Goal: Task Accomplishment & Management: Use online tool/utility

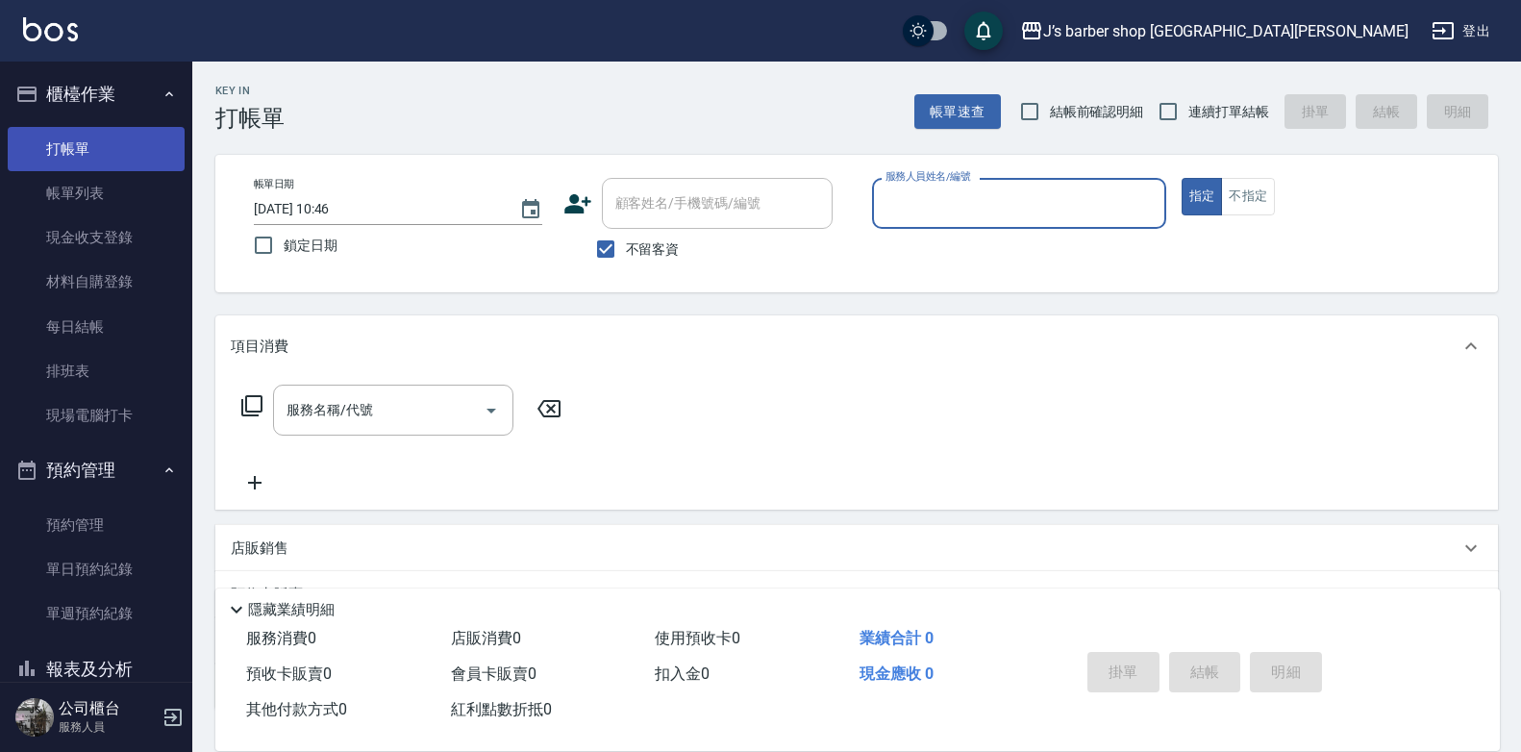
drag, startPoint x: 100, startPoint y: 160, endPoint x: 111, endPoint y: 154, distance: 12.0
click at [100, 160] on link "打帳單" at bounding box center [96, 149] width 177 height 44
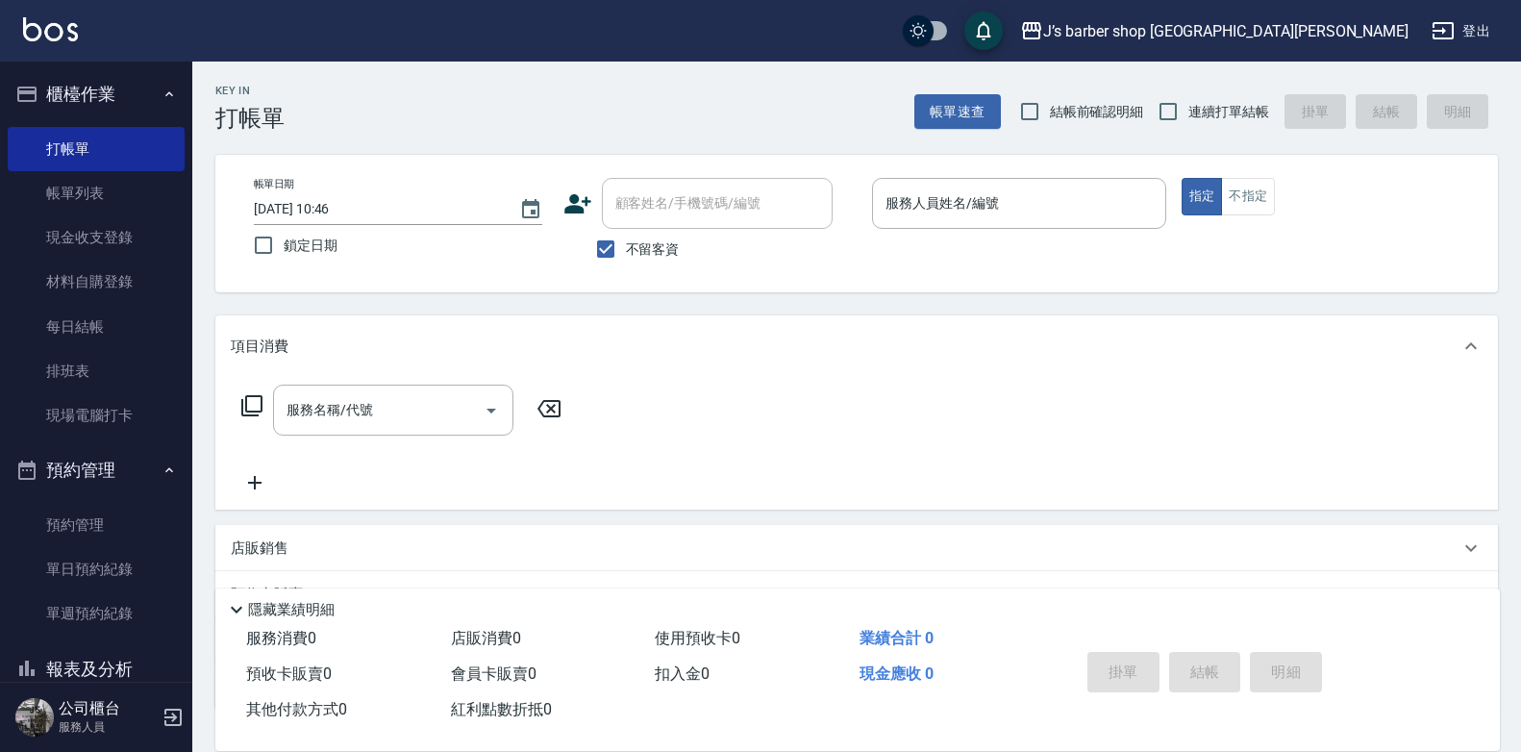
click at [690, 237] on div "不留客資" at bounding box center [697, 249] width 269 height 40
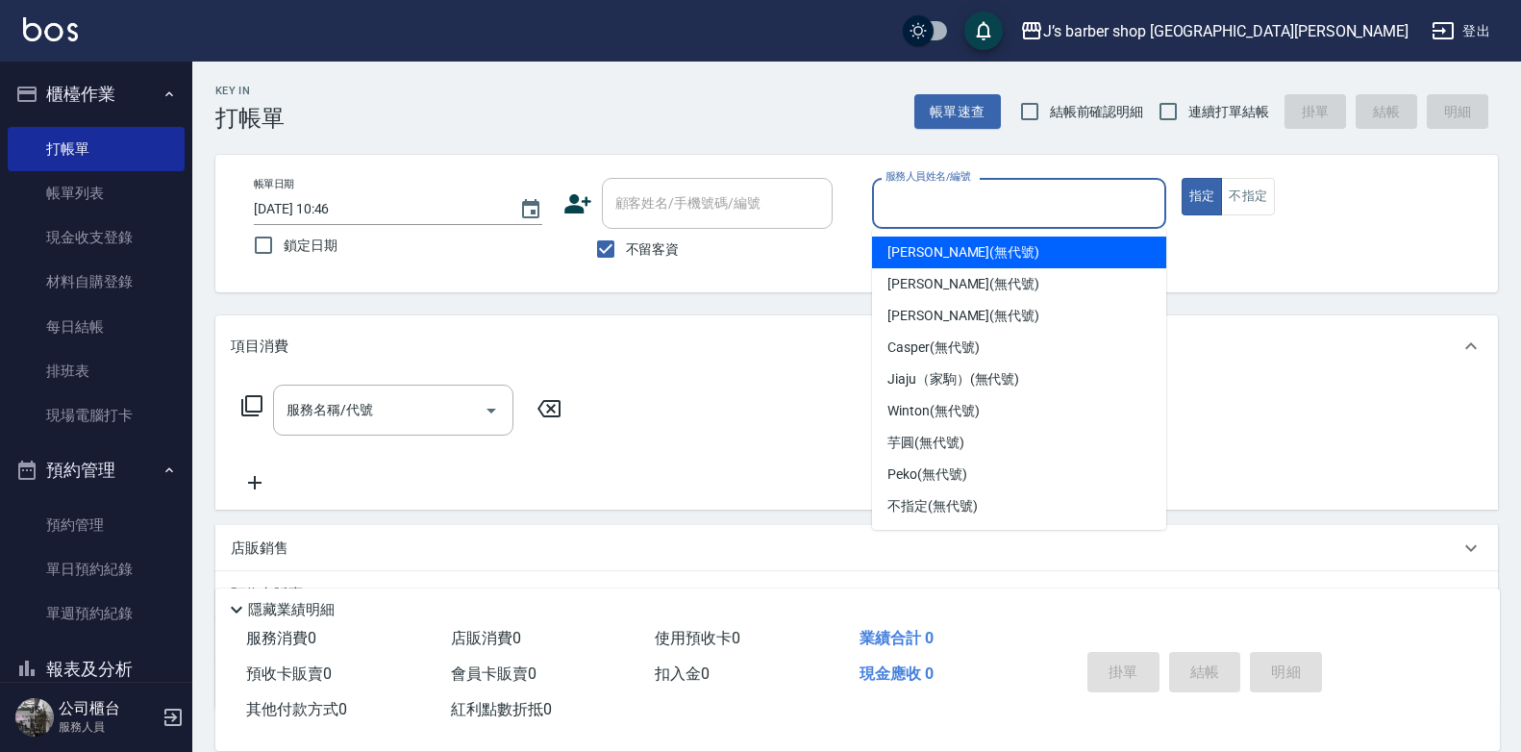
click at [937, 210] on input "服務人員姓名/編號" at bounding box center [1019, 204] width 277 height 34
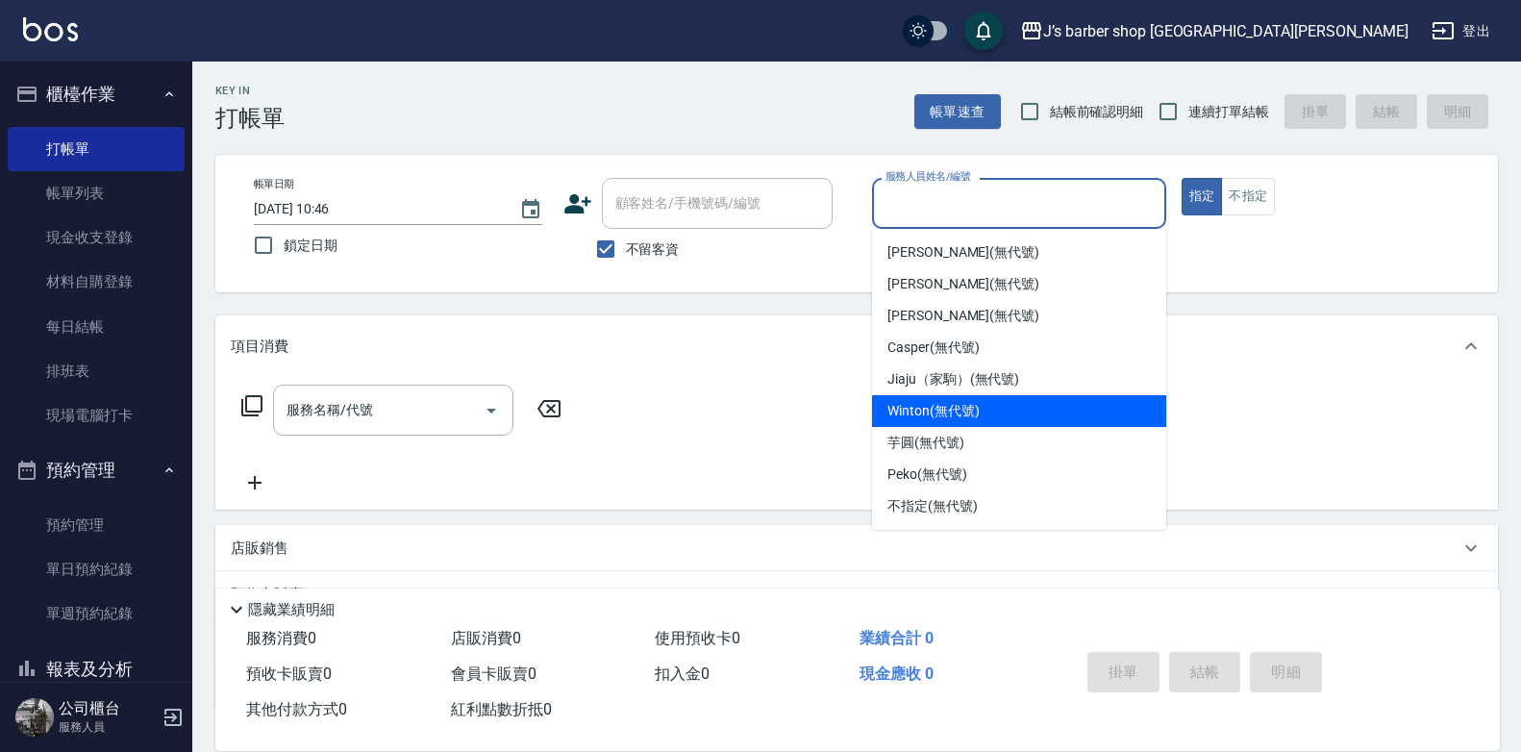
scroll to position [32, 0]
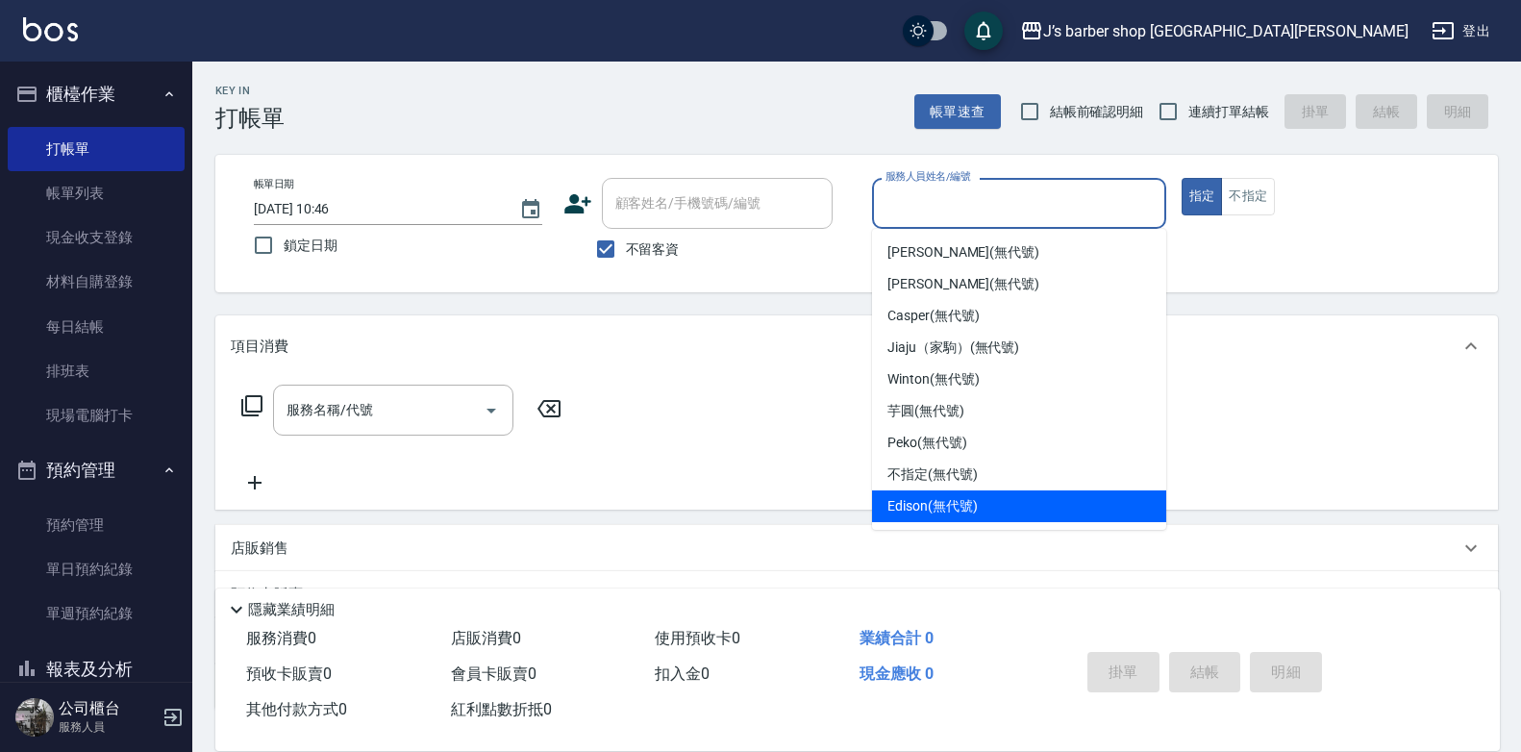
click at [929, 503] on span "Edison (無代號)" at bounding box center [931, 506] width 89 height 20
type input "Edison(無代號)"
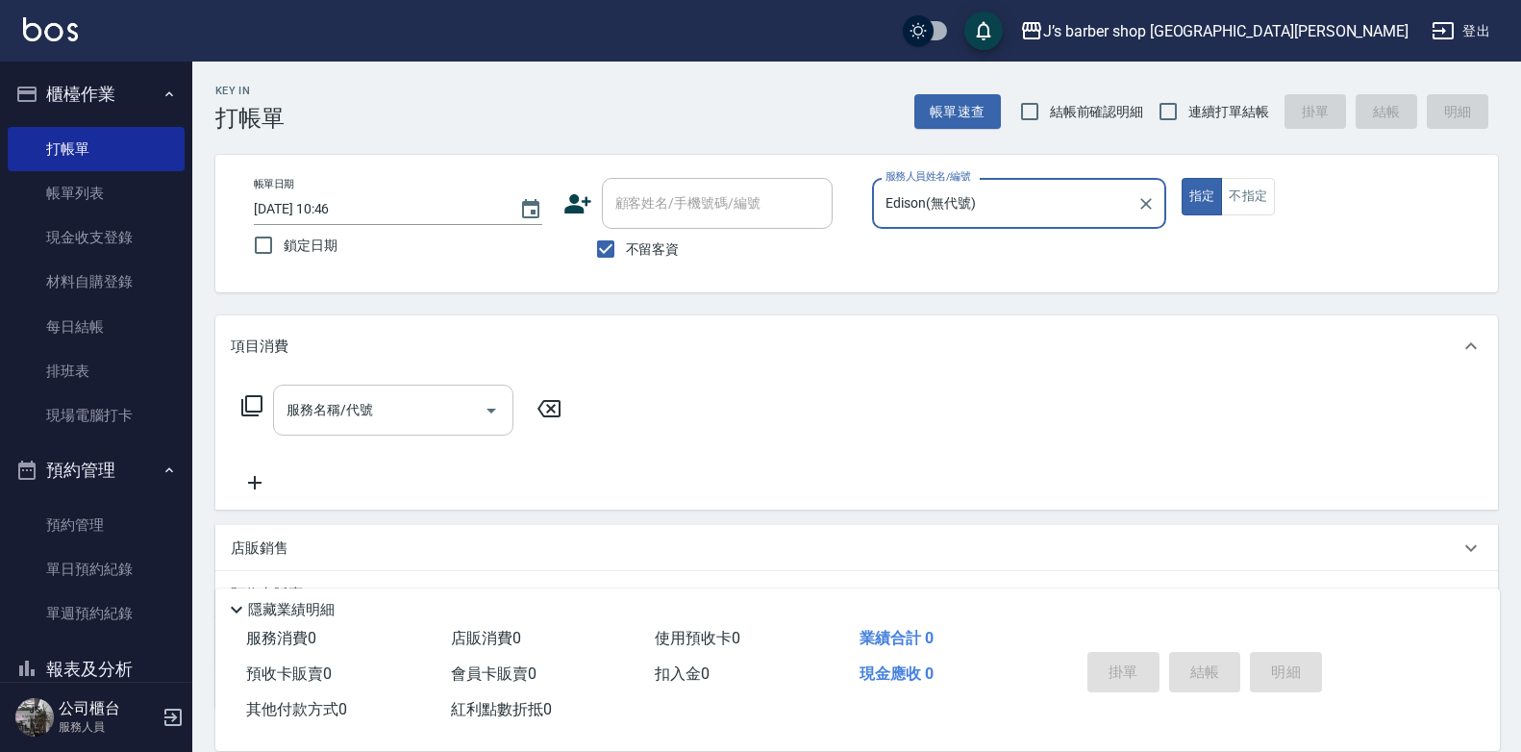
click at [378, 400] on input "服務名稱/代號" at bounding box center [379, 410] width 194 height 34
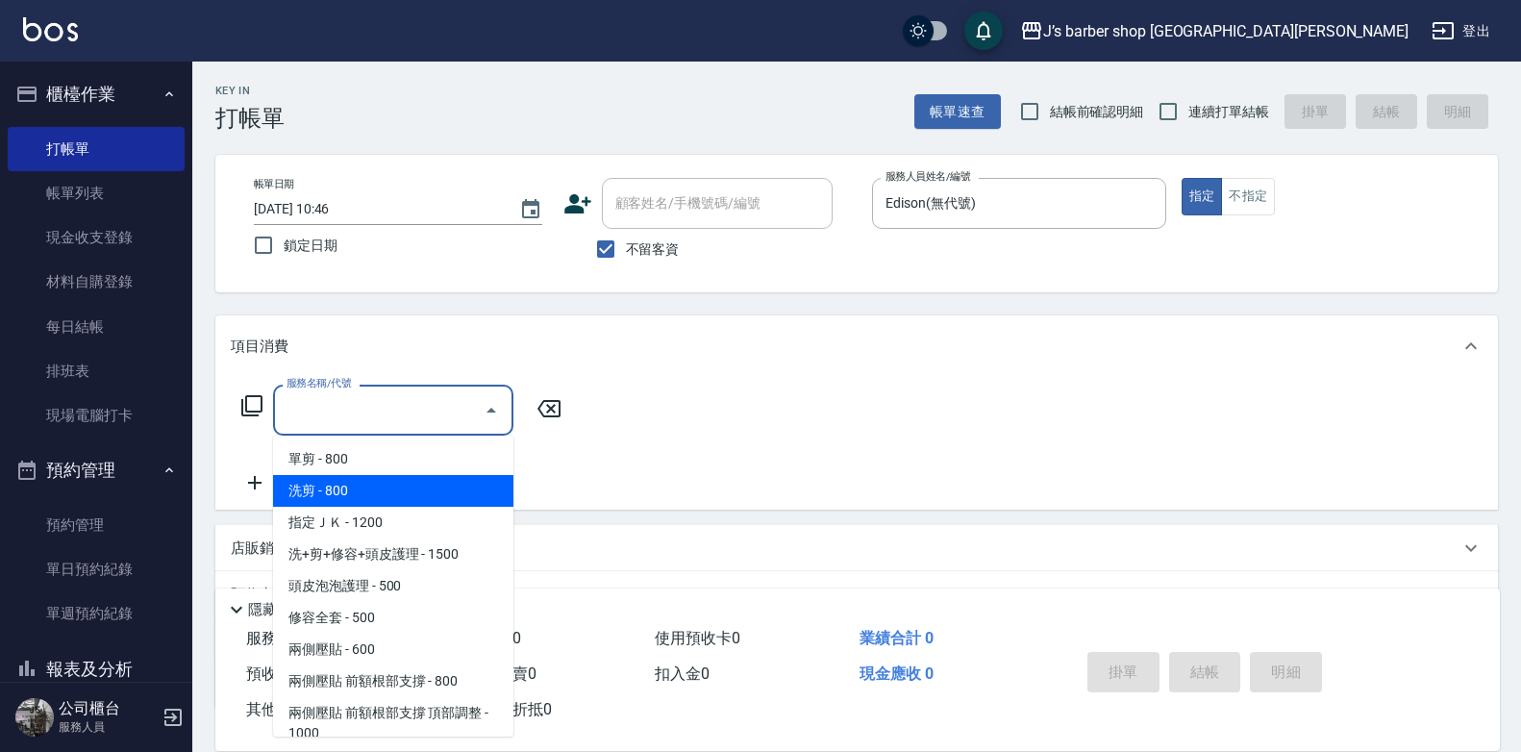
click at [371, 490] on span "洗剪 - 800" at bounding box center [393, 491] width 240 height 32
type input "洗剪(101)"
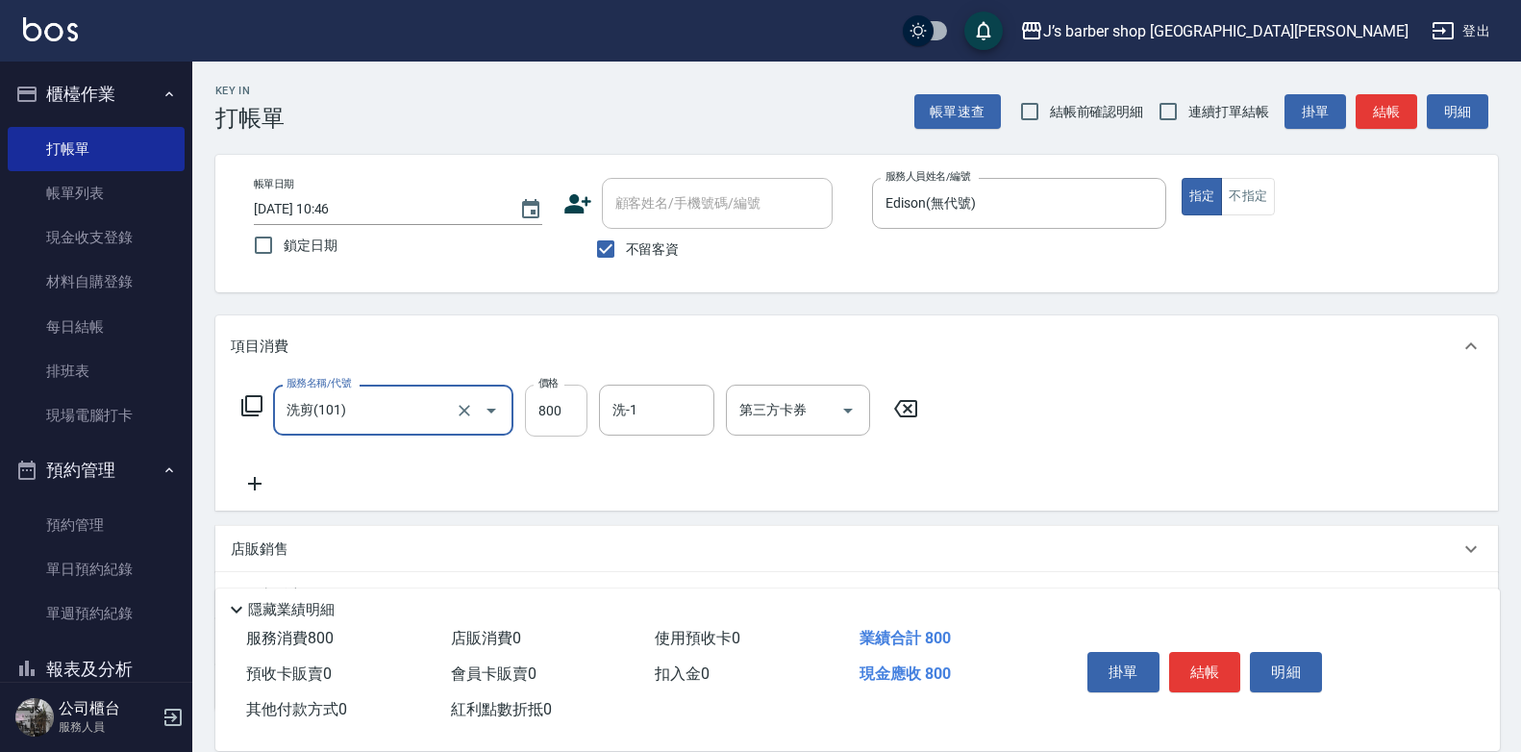
click at [535, 411] on input "800" at bounding box center [556, 411] width 62 height 52
type input "600"
click at [1227, 670] on button "結帳" at bounding box center [1205, 672] width 72 height 40
